Goal: Check status: Check status

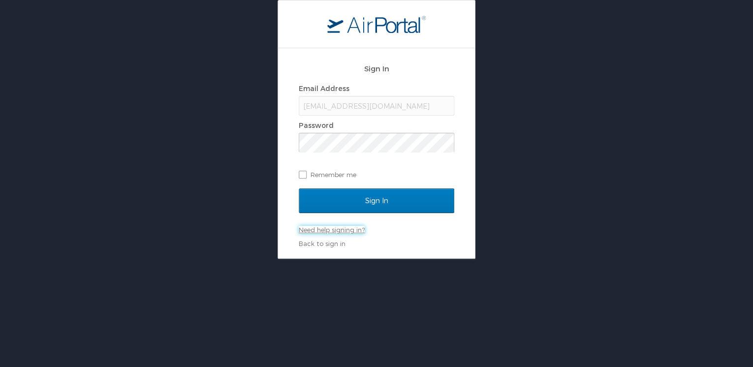
click at [339, 229] on link "Need help signing in?" at bounding box center [332, 230] width 66 height 8
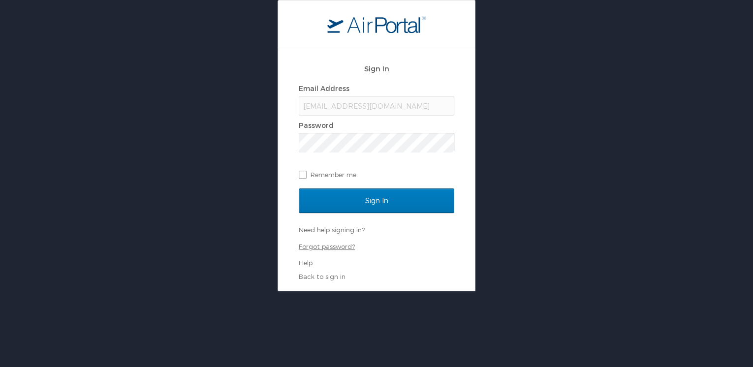
click at [333, 247] on link "Forgot password?" at bounding box center [327, 247] width 56 height 8
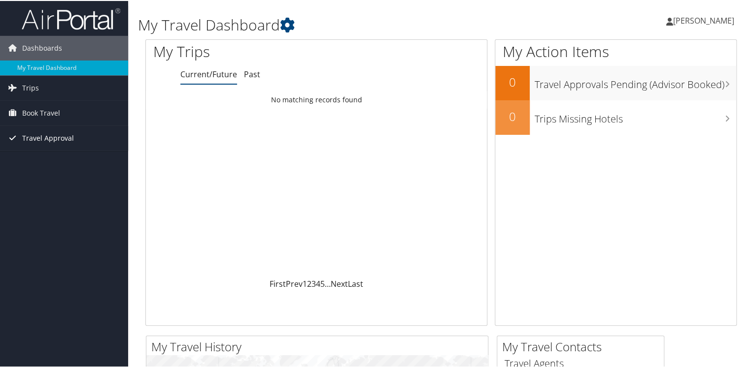
click at [41, 138] on span "Travel Approval" at bounding box center [48, 137] width 52 height 25
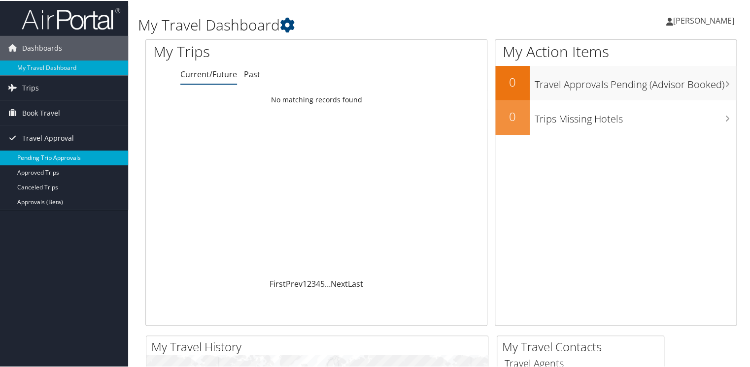
click at [41, 156] on link "Pending Trip Approvals" at bounding box center [64, 157] width 128 height 15
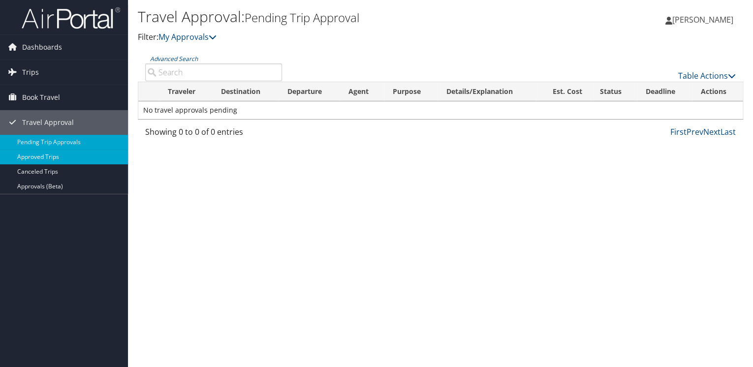
click at [35, 154] on link "Approved Trips" at bounding box center [64, 157] width 128 height 15
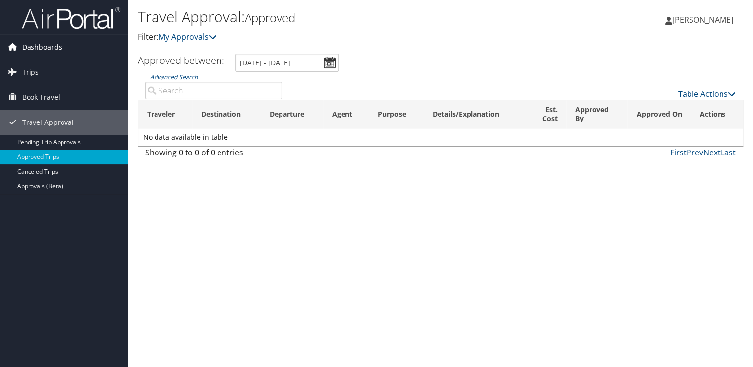
click at [41, 51] on span "Dashboards" at bounding box center [42, 47] width 40 height 25
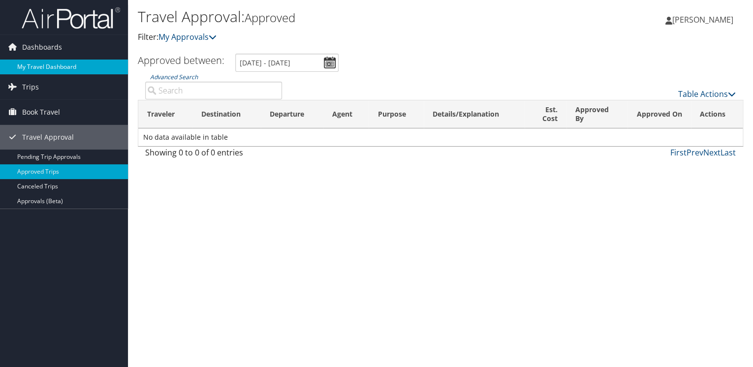
click at [45, 68] on link "My Travel Dashboard" at bounding box center [64, 67] width 128 height 15
